Goal: Information Seeking & Learning: Learn about a topic

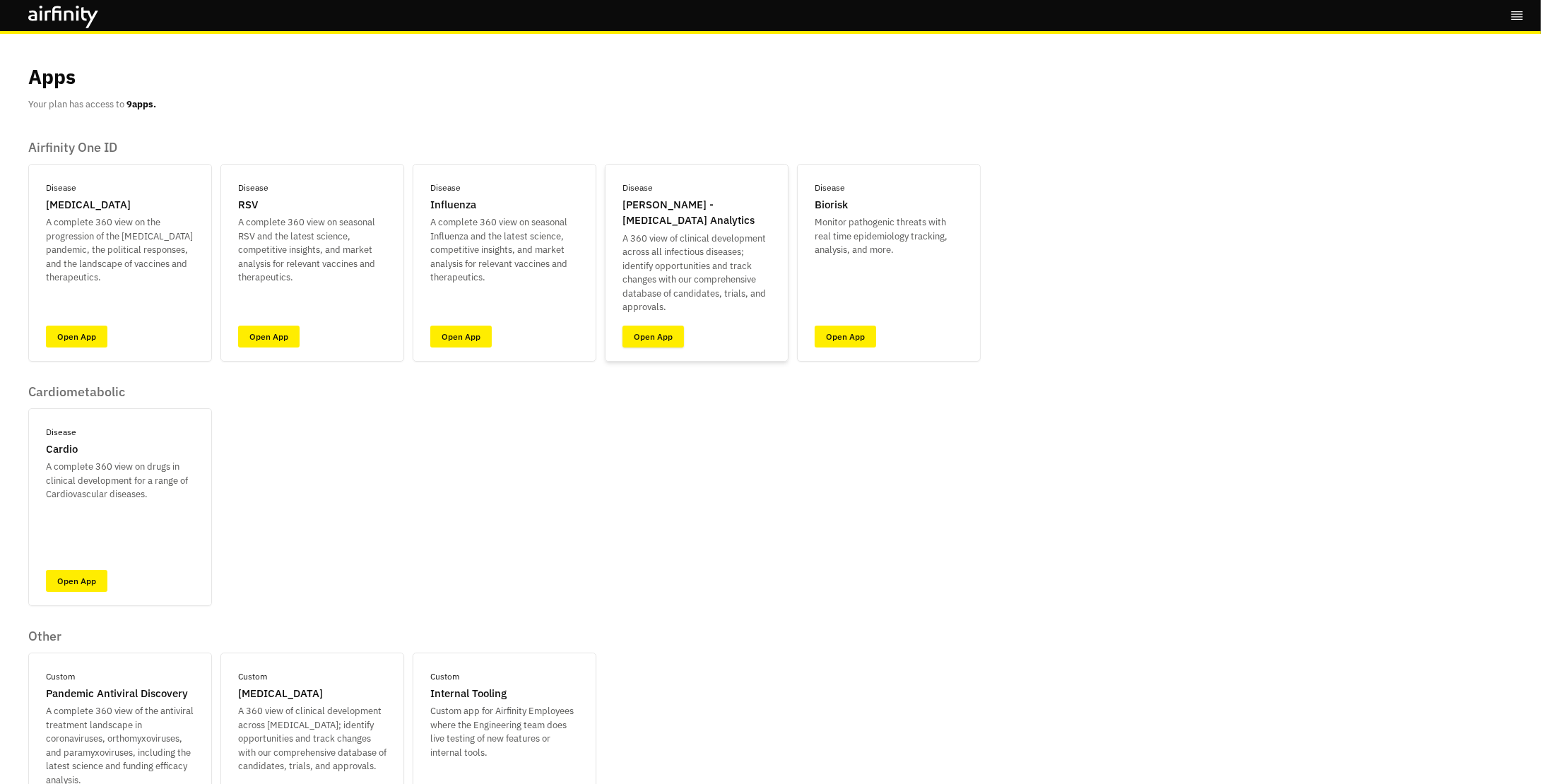
click at [658, 335] on link "Open App" at bounding box center [653, 337] width 61 height 22
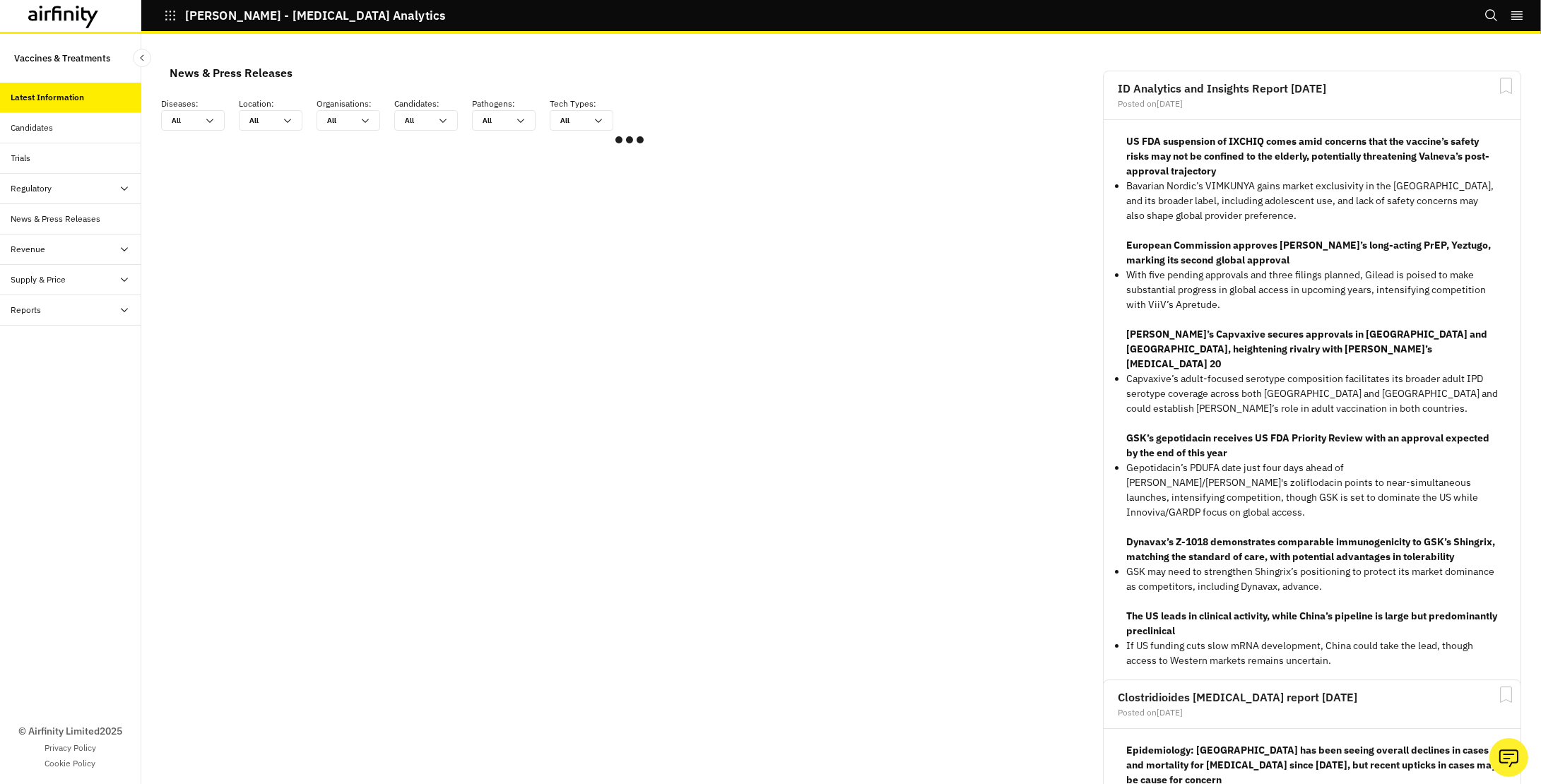
scroll to position [847, 424]
click at [37, 128] on div "Candidates" at bounding box center [32, 128] width 42 height 13
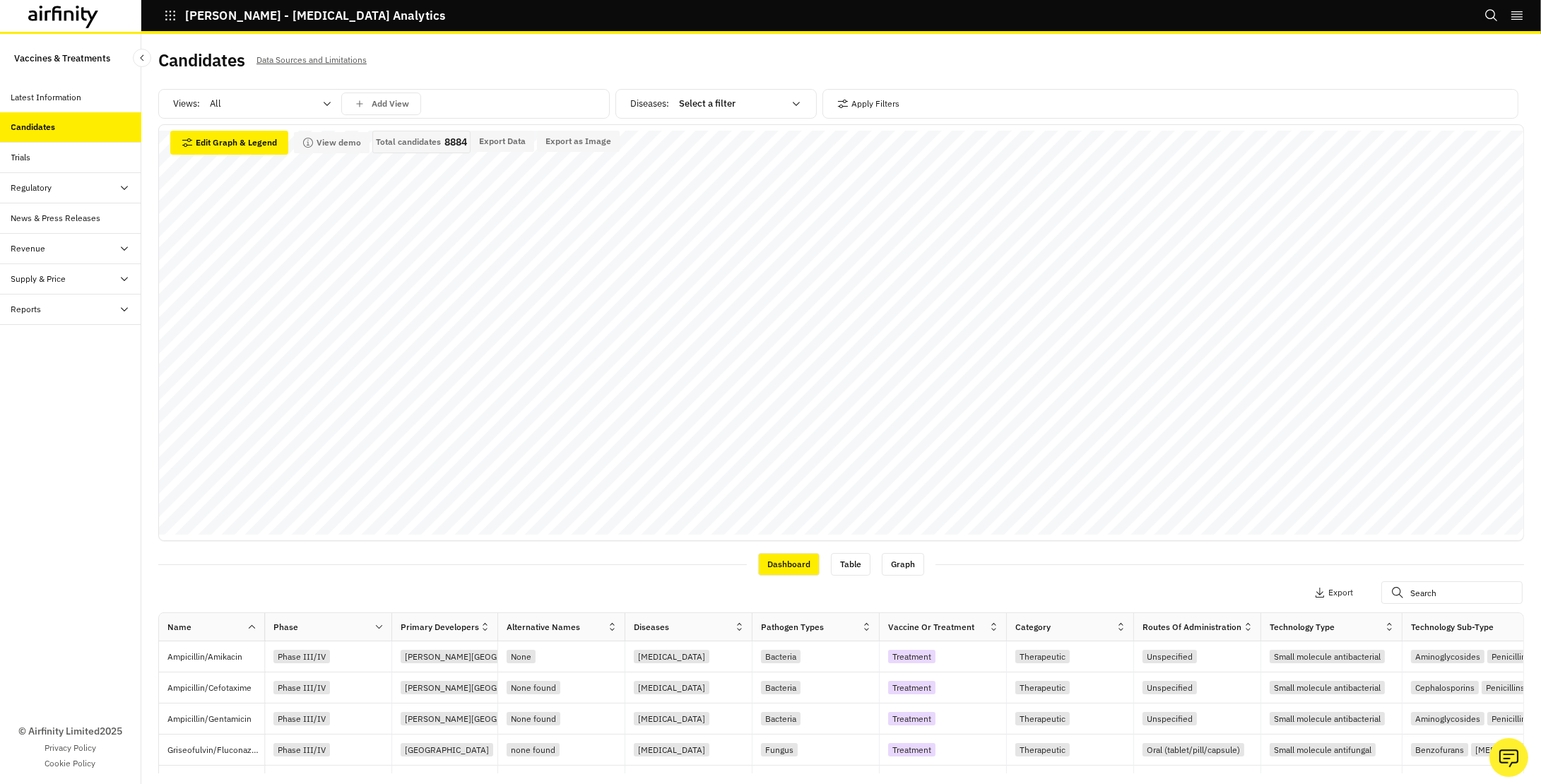
click at [709, 106] on div "Select a filter" at bounding box center [731, 104] width 105 height 14
type input "west"
click at [722, 138] on p "[MEDICAL_DATA]" at bounding box center [718, 139] width 74 height 14
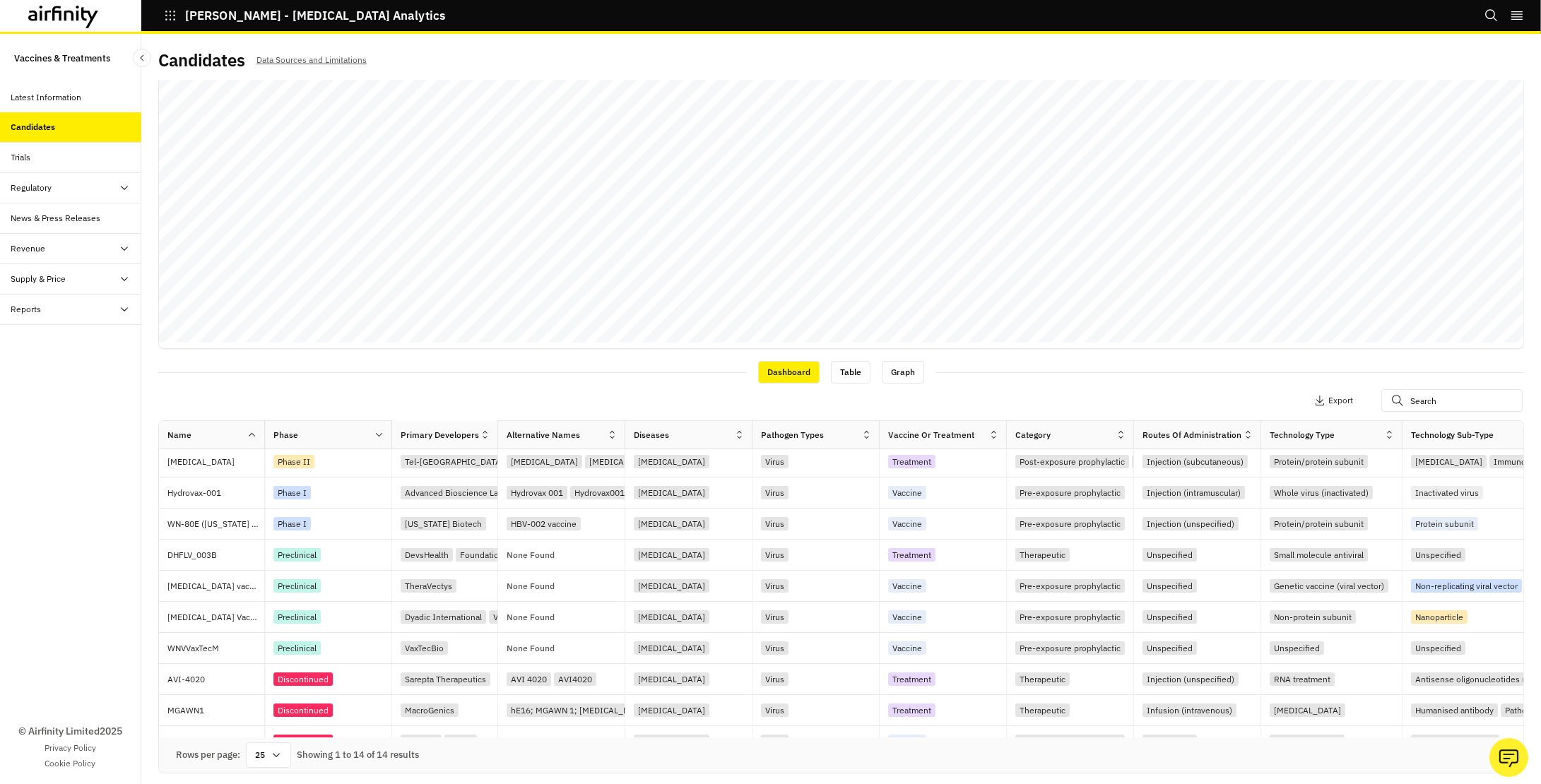
scroll to position [191, 0]
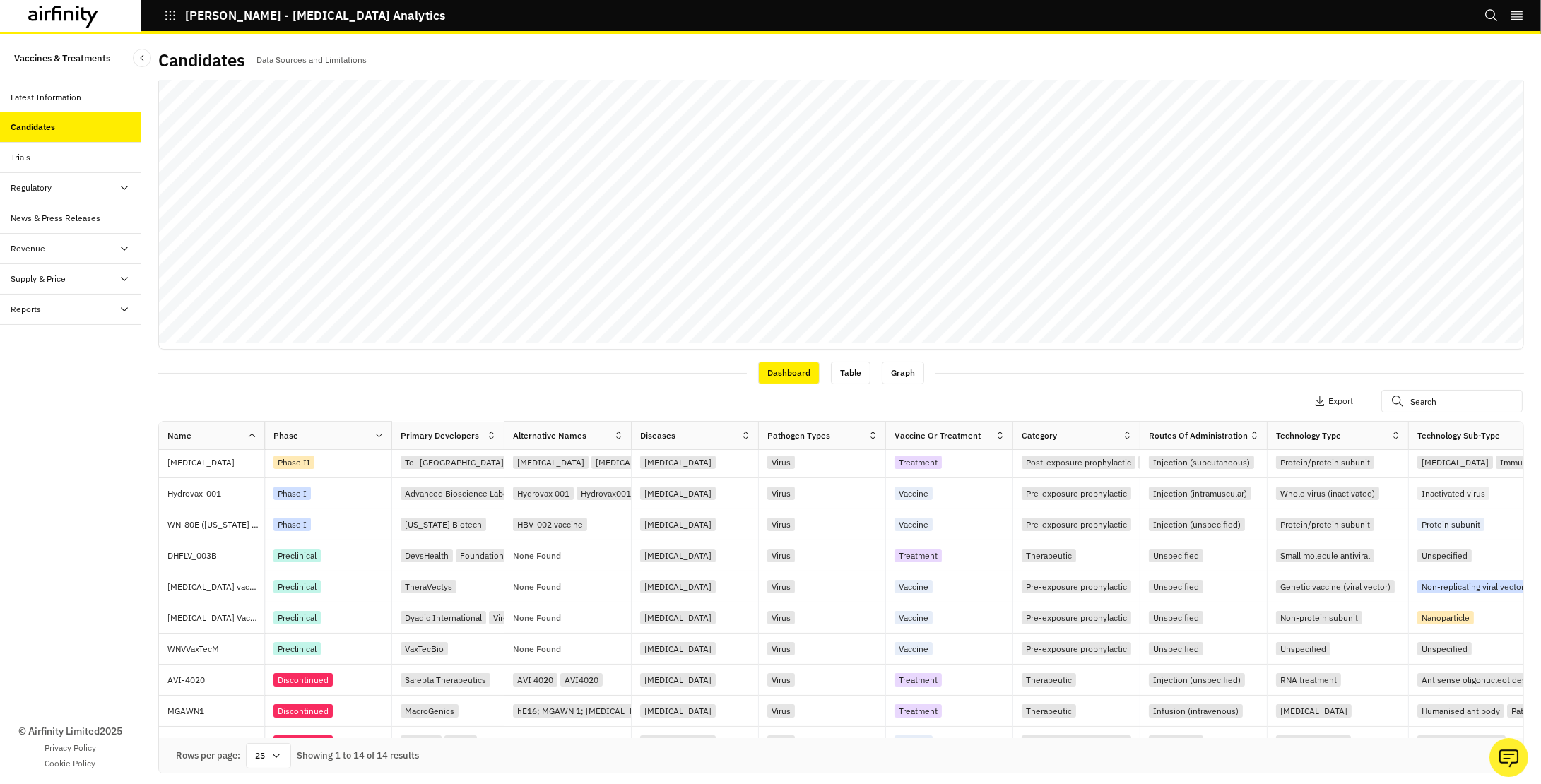
drag, startPoint x: 496, startPoint y: 437, endPoint x: 563, endPoint y: 439, distance: 67.0
click at [507, 439] on div at bounding box center [503, 435] width 7 height 16
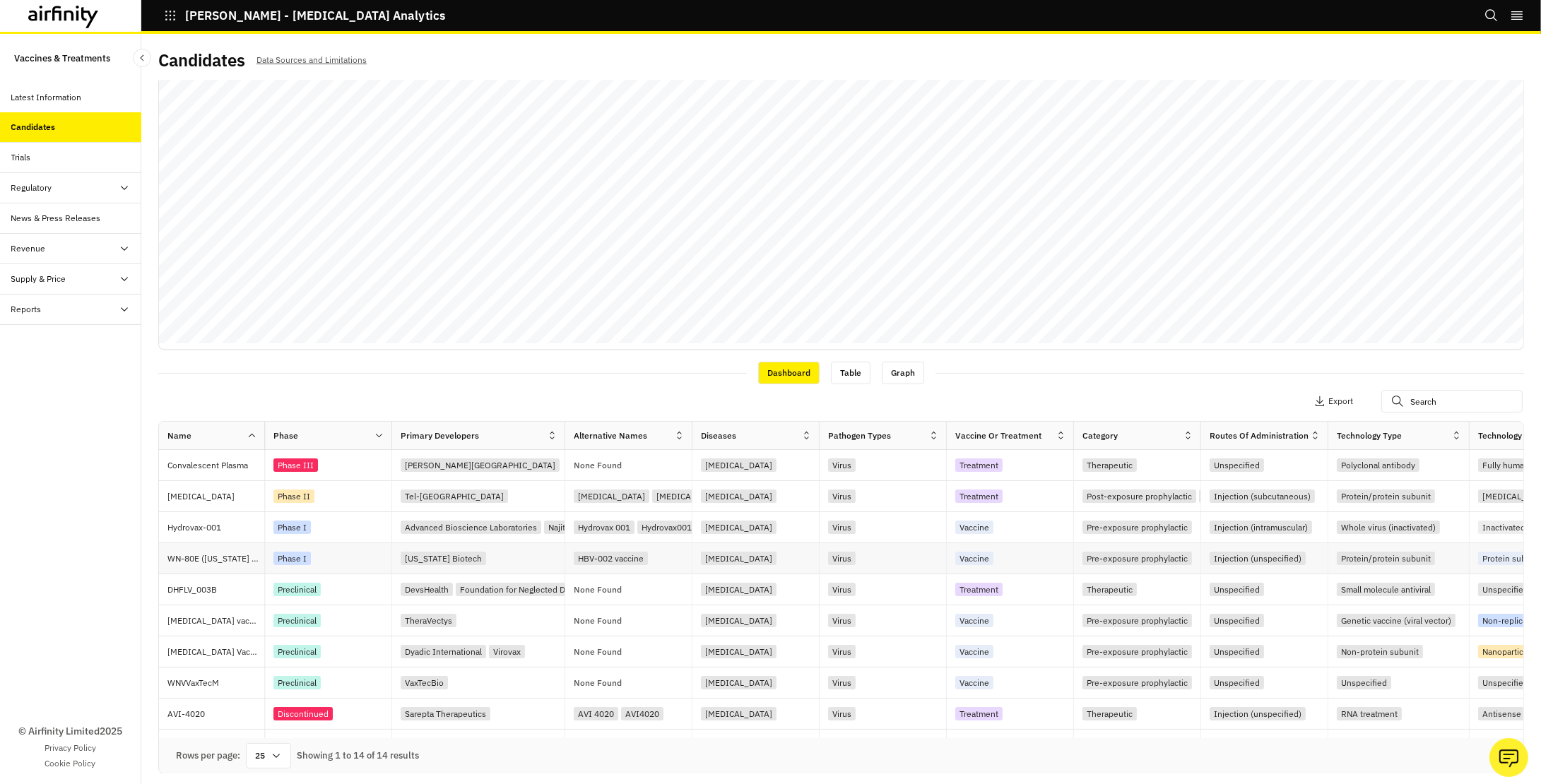
scroll to position [187, 0]
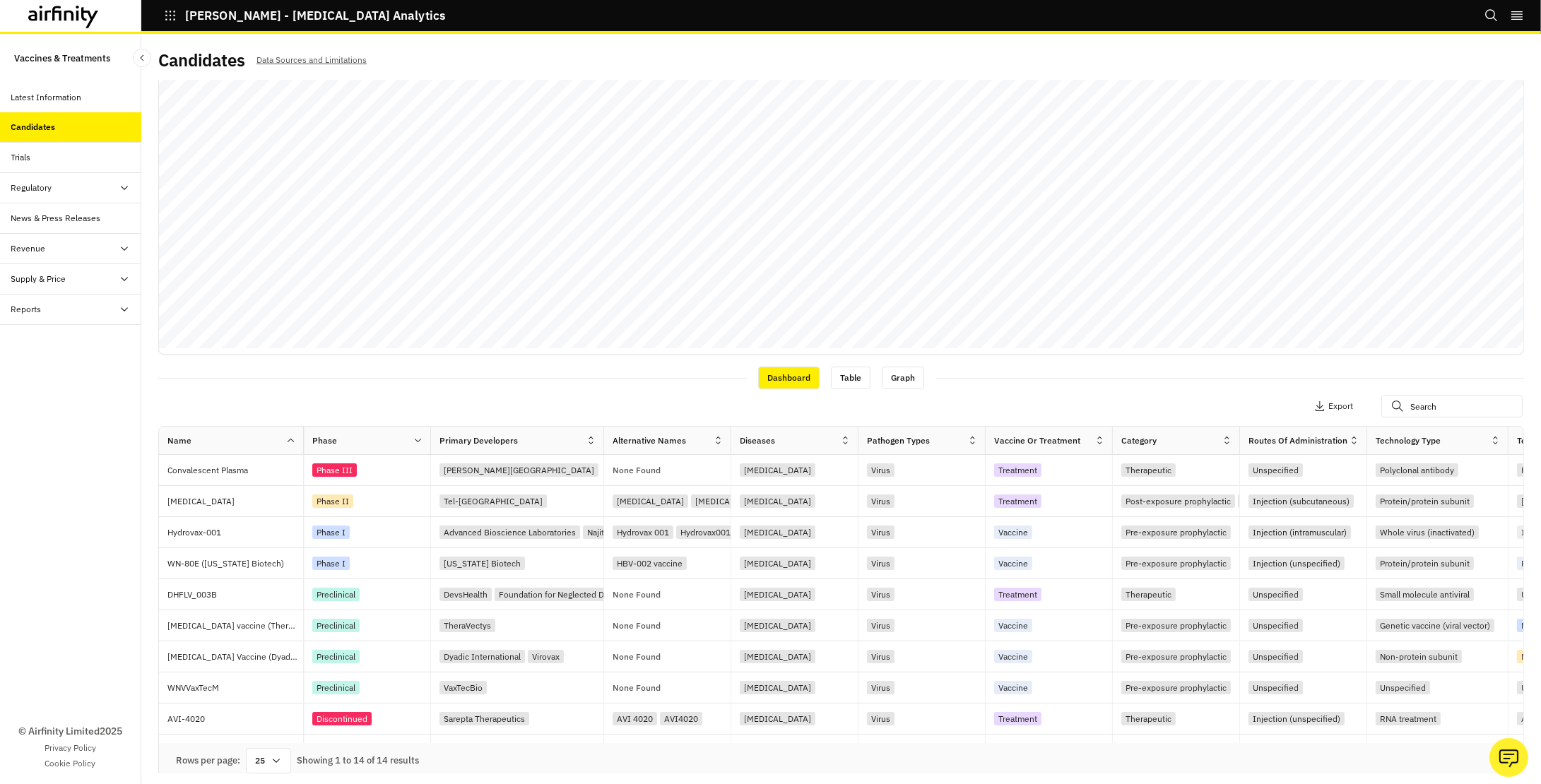
drag, startPoint x: 264, startPoint y: 441, endPoint x: 303, endPoint y: 441, distance: 39.0
click at [303, 441] on div at bounding box center [303, 440] width 7 height 16
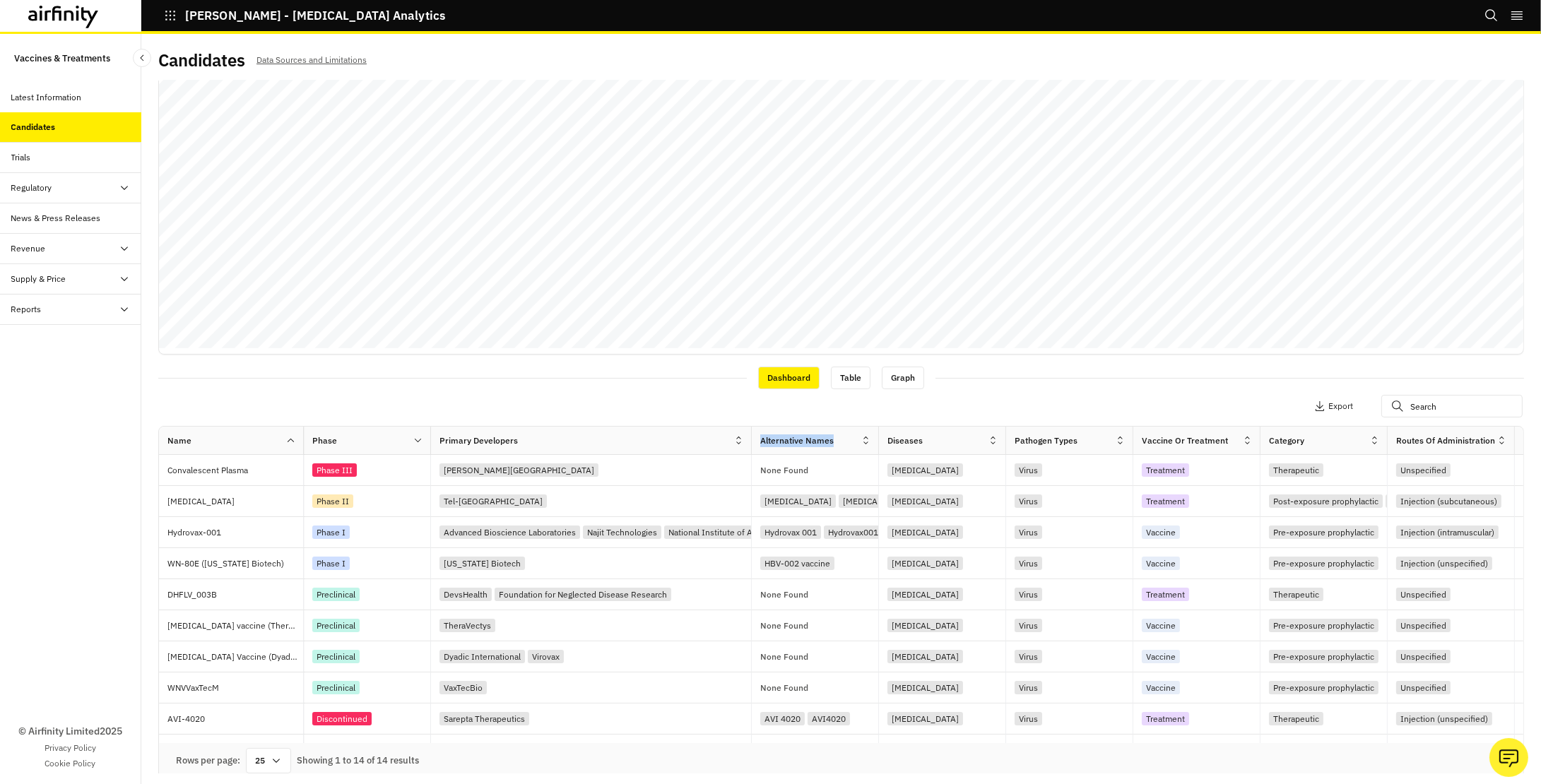
drag, startPoint x: 602, startPoint y: 436, endPoint x: 751, endPoint y: 454, distance: 150.1
click at [751, 454] on div "Primary Developers" at bounding box center [591, 441] width 321 height 28
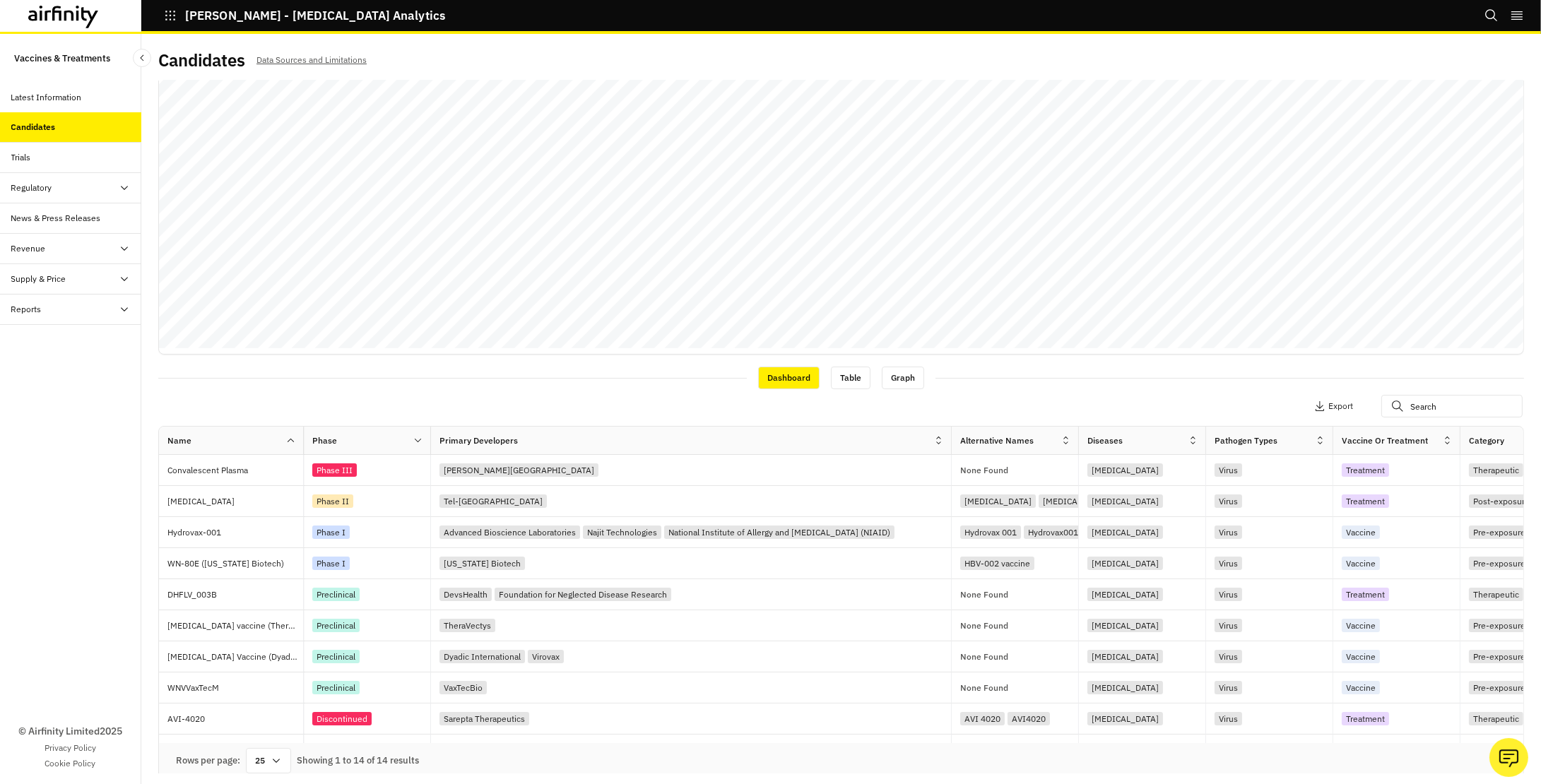
drag, startPoint x: 750, startPoint y: 445, endPoint x: 941, endPoint y: 447, distance: 191.0
click at [948, 447] on div at bounding box center [951, 440] width 7 height 16
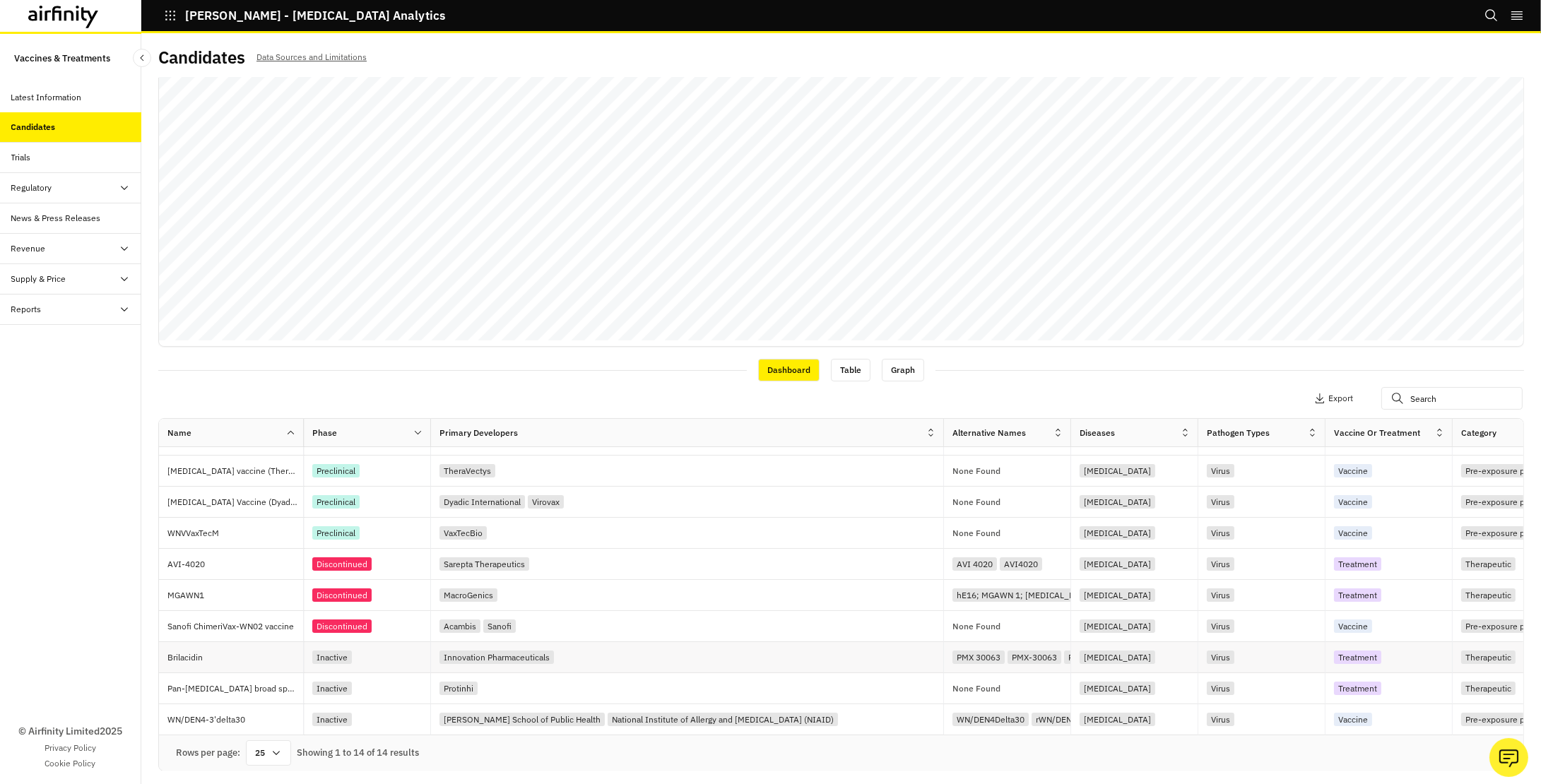
scroll to position [147, 0]
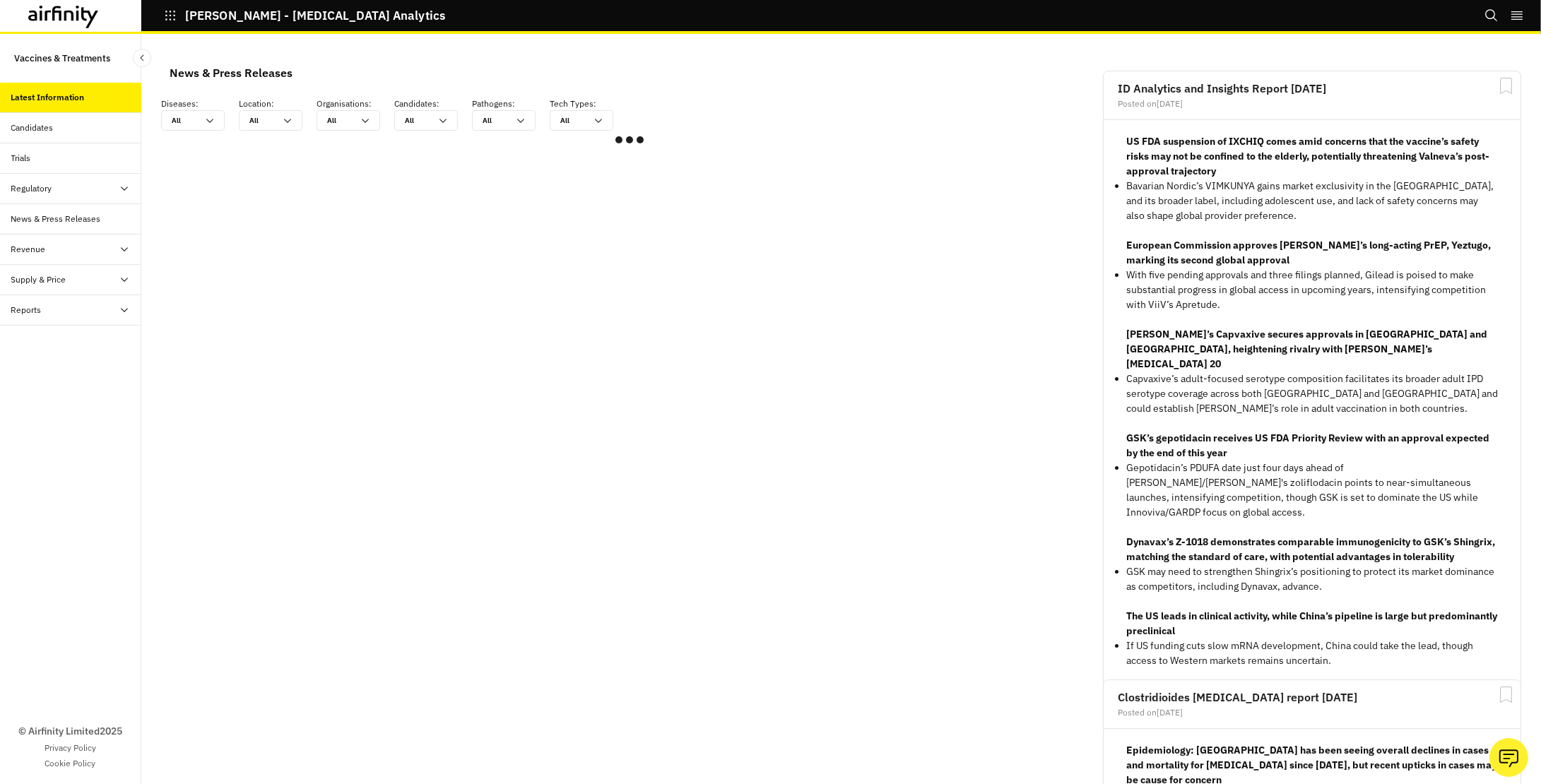
scroll to position [847, 424]
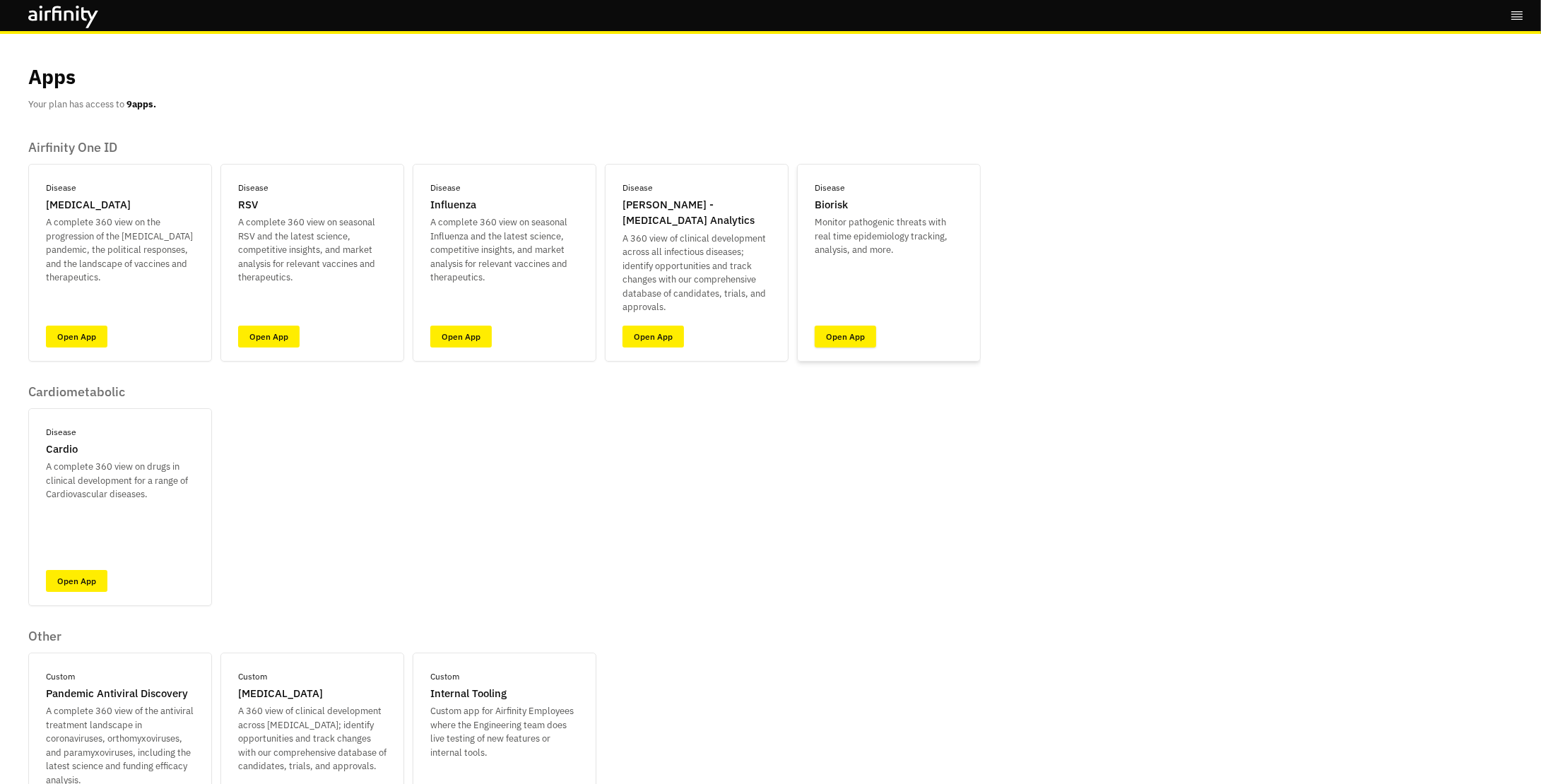
click at [830, 331] on link "Open App" at bounding box center [845, 337] width 61 height 22
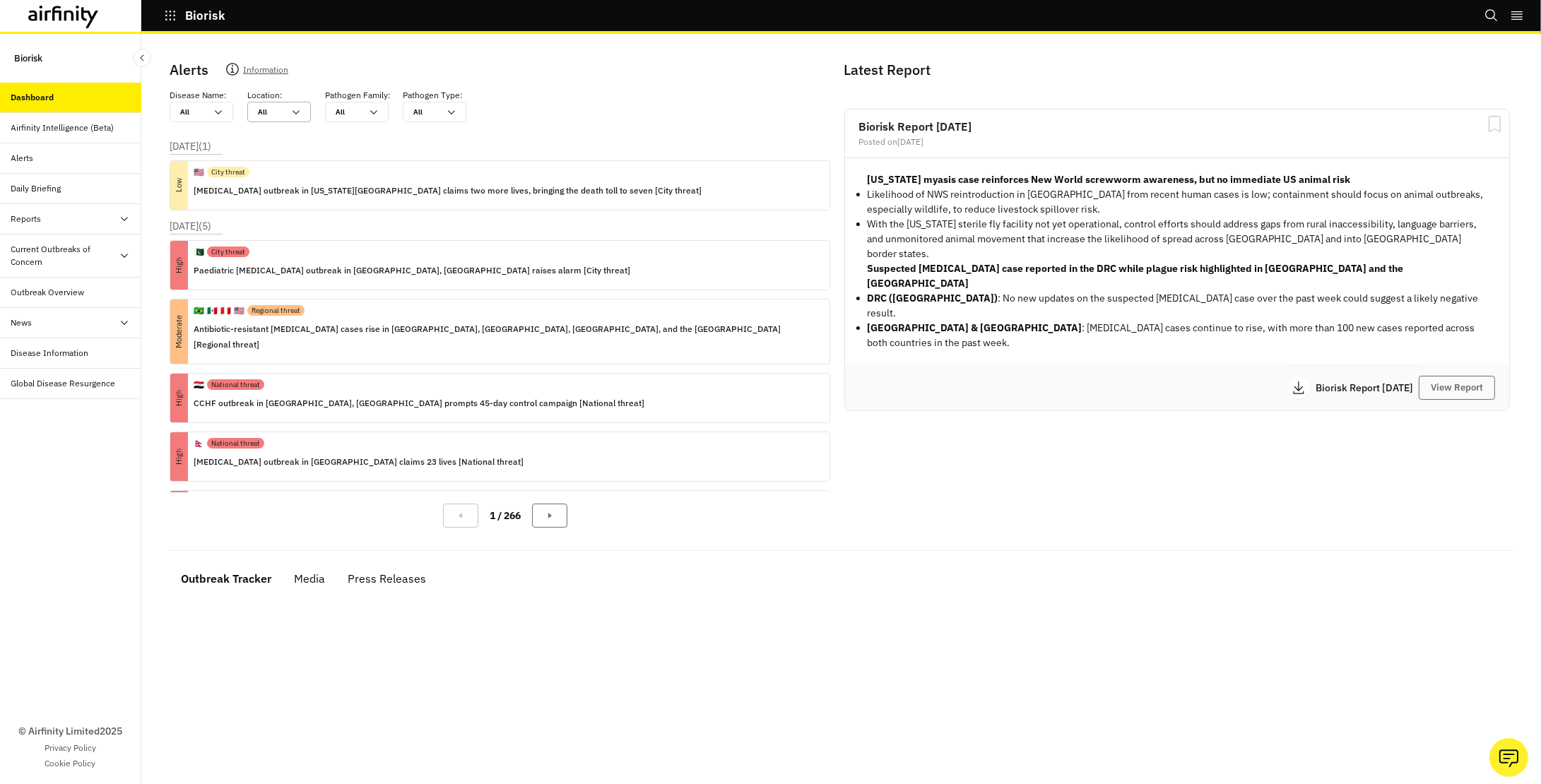
click at [271, 112] on div at bounding box center [270, 112] width 25 height 14
click at [201, 112] on div at bounding box center [193, 112] width 25 height 14
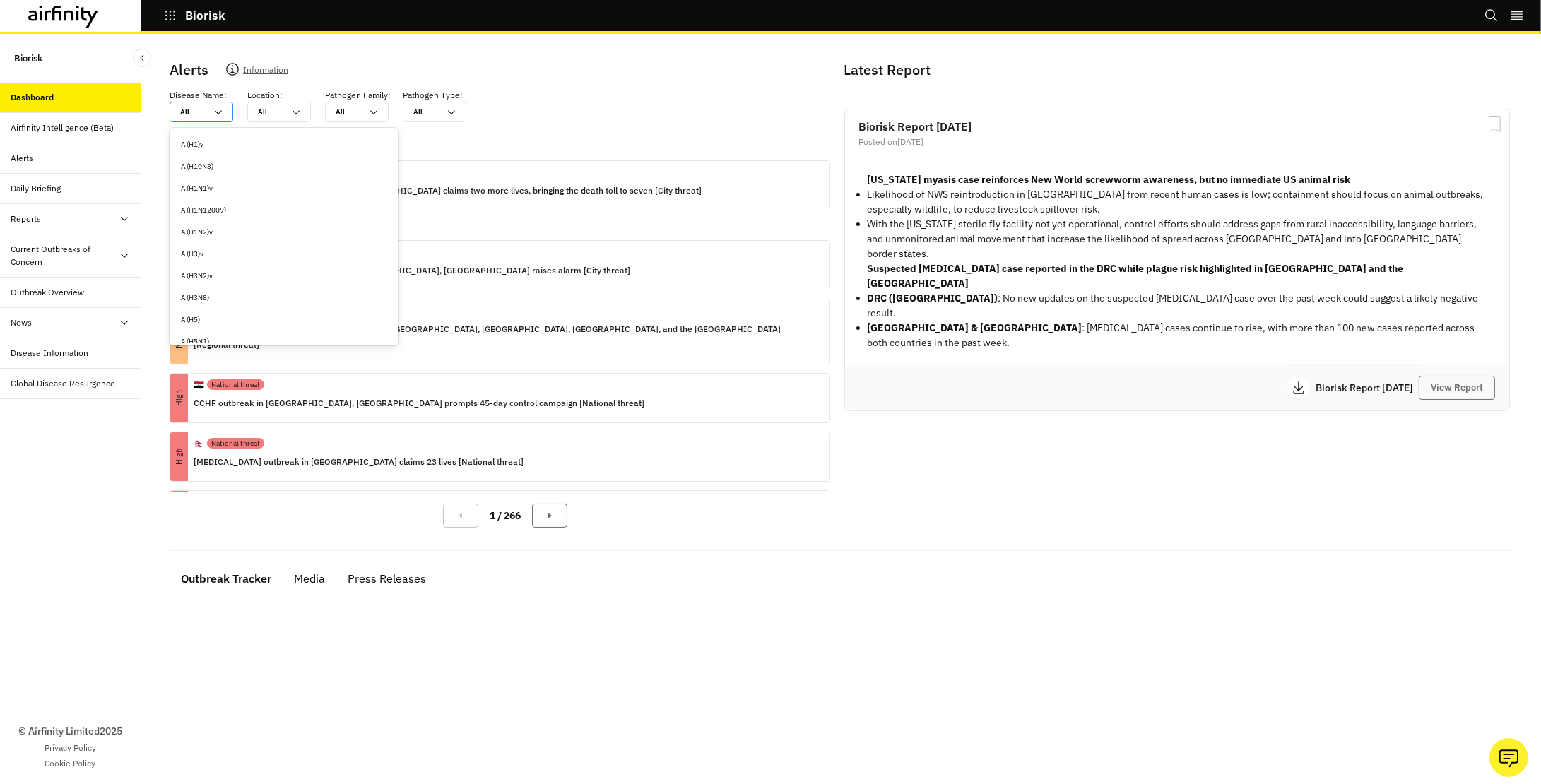
type input "l"
type input "le"
type input "leg"
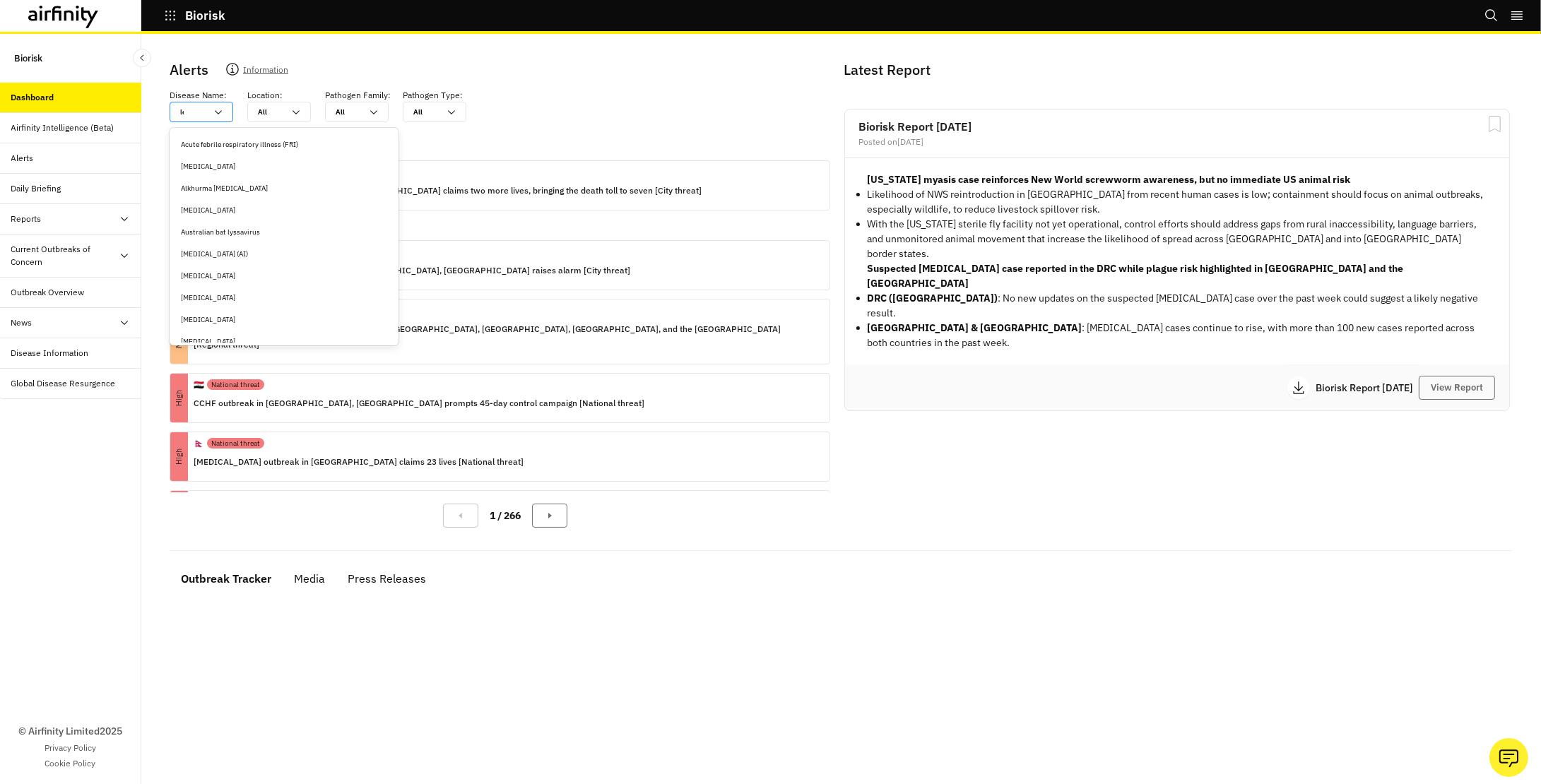
type input "leg"
type input "legi"
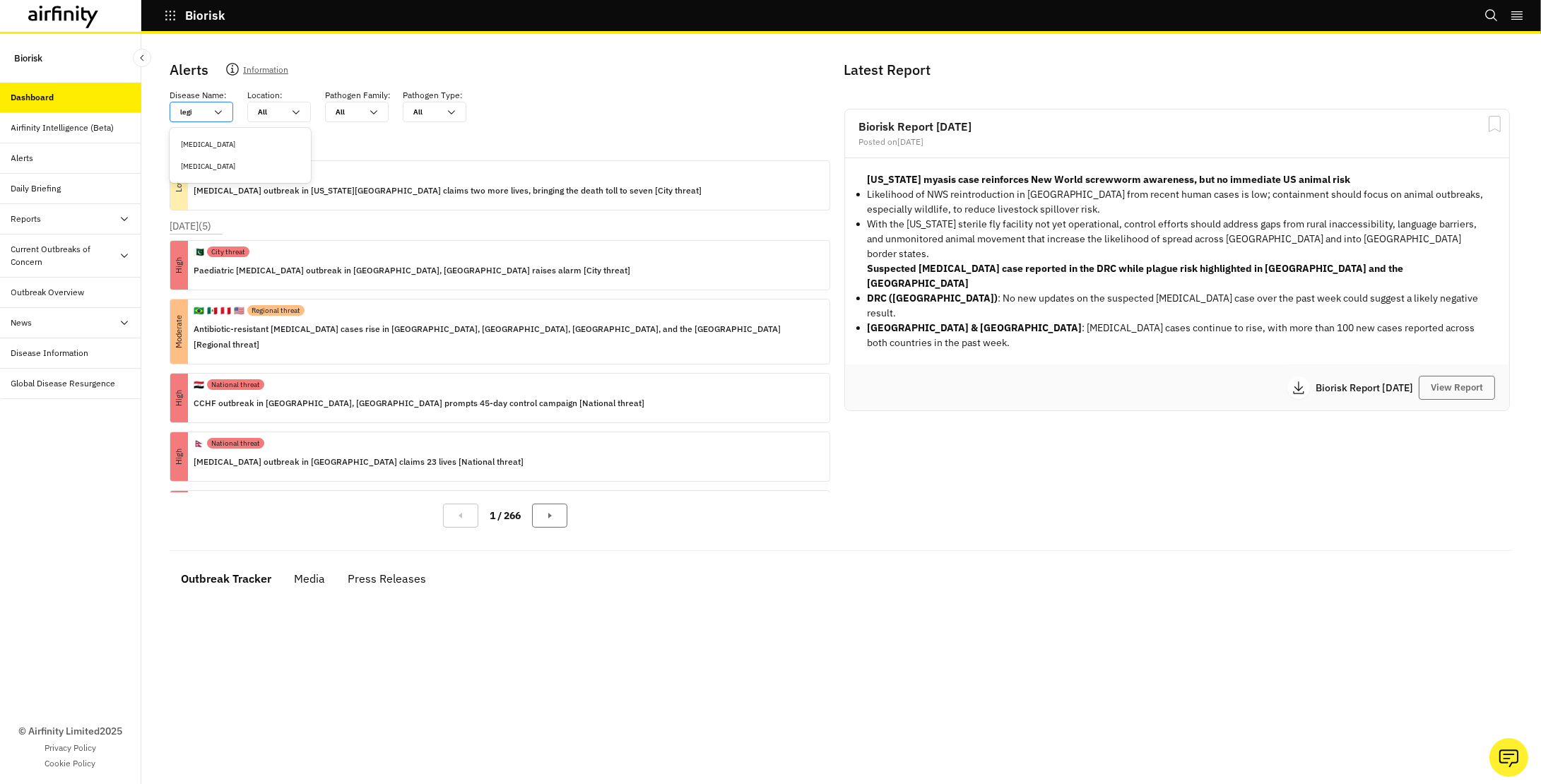
type input "legio"
click at [201, 162] on div "[MEDICAL_DATA]" at bounding box center [239, 167] width 119 height 11
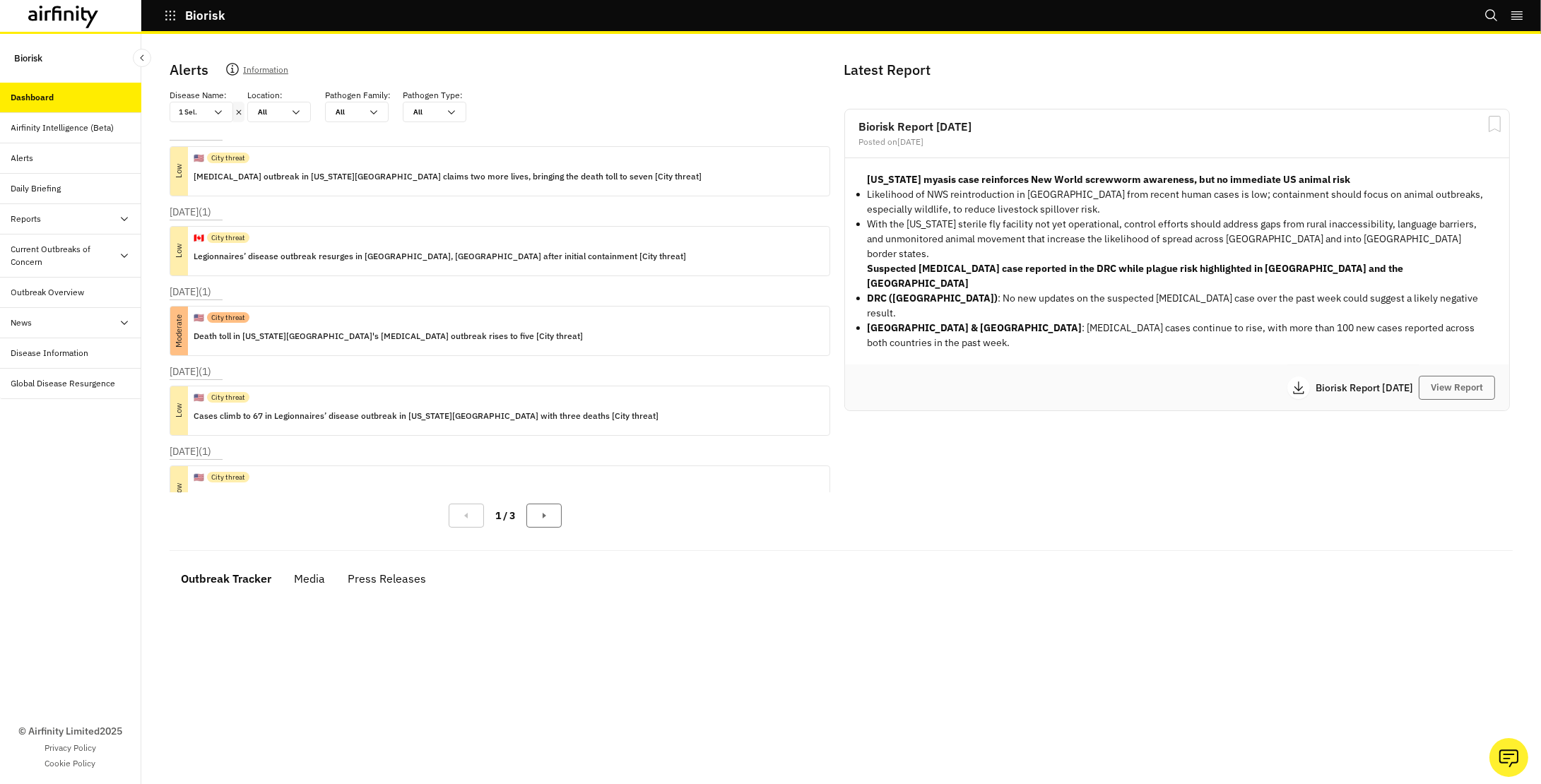
scroll to position [11, 0]
